Goal: Navigation & Orientation: Find specific page/section

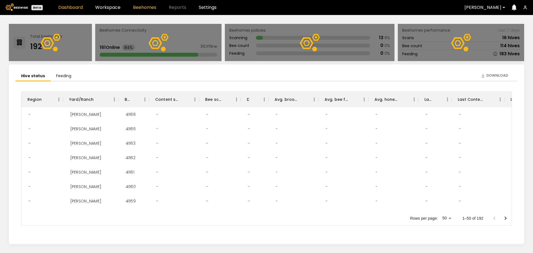
click at [133, 8] on link "Beehomes" at bounding box center [144, 7] width 23 height 4
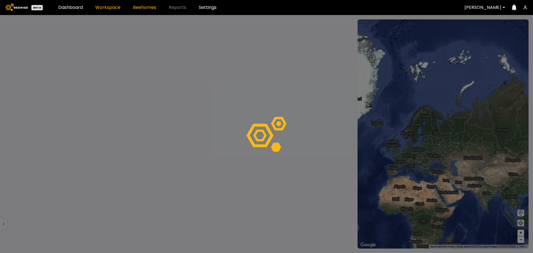
click at [111, 6] on link "Workspace" at bounding box center [107, 7] width 25 height 4
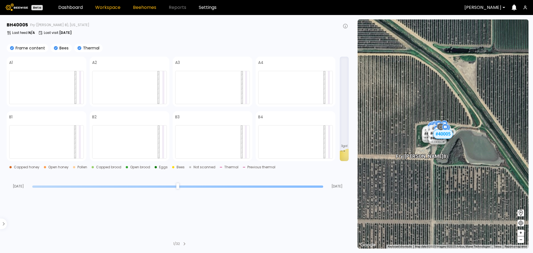
click at [113, 10] on link "Workspace" at bounding box center [107, 7] width 25 height 4
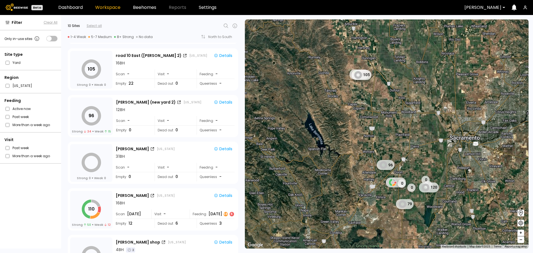
scroll to position [11, 0]
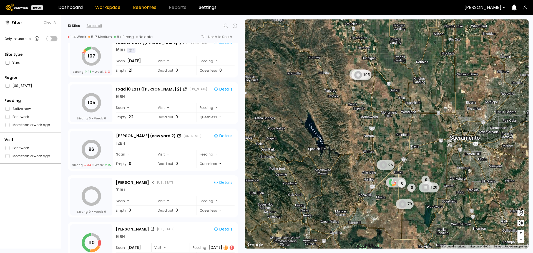
click at [146, 9] on link "Beehomes" at bounding box center [144, 7] width 23 height 4
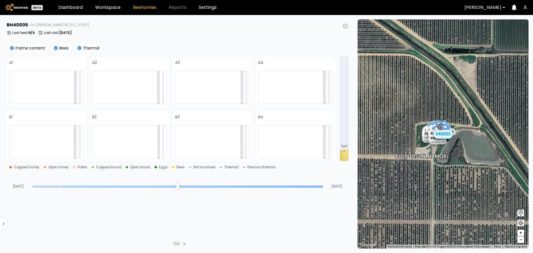
click at [109, 11] on header "Beta Dashboard Workspace Beehomes Reports Settings [PERSON_NAME]" at bounding box center [266, 7] width 533 height 15
click at [109, 10] on link "Workspace" at bounding box center [107, 7] width 25 height 4
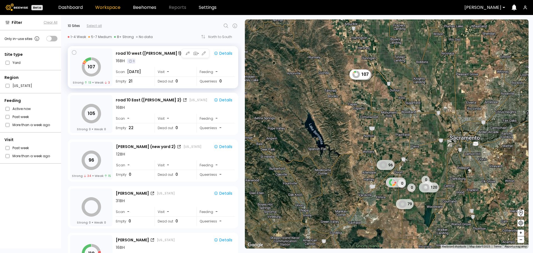
click at [167, 64] on div "16 BH 1" at bounding box center [175, 61] width 119 height 6
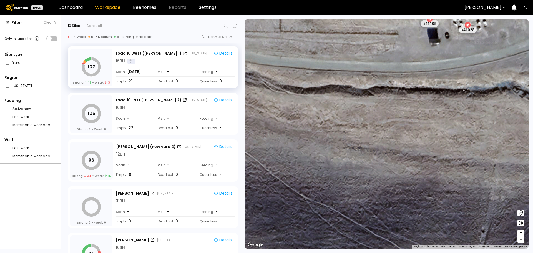
drag, startPoint x: 417, startPoint y: 78, endPoint x: 305, endPoint y: 177, distance: 149.8
click at [305, 177] on div "# 41048 # 41118 # 40069 # 40702 # 40113 # 40306 # 40345 # 40190 # 40736 # 40200…" at bounding box center [387, 133] width 284 height 229
